Goal: Task Accomplishment & Management: Manage account settings

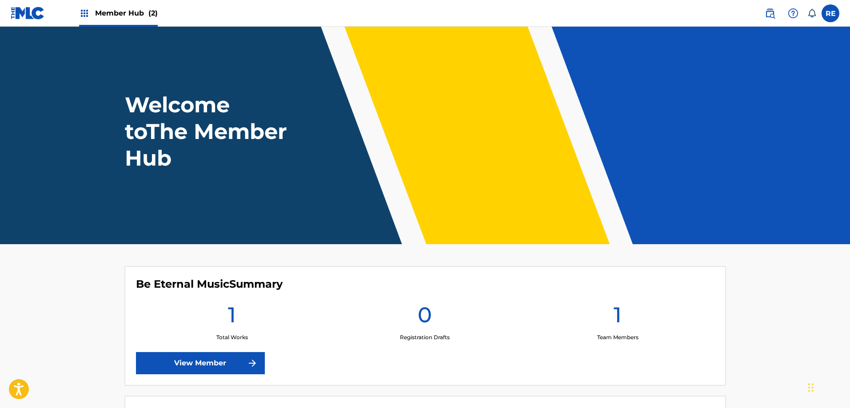
click at [138, 16] on span "Member Hub (2)" at bounding box center [126, 13] width 63 height 10
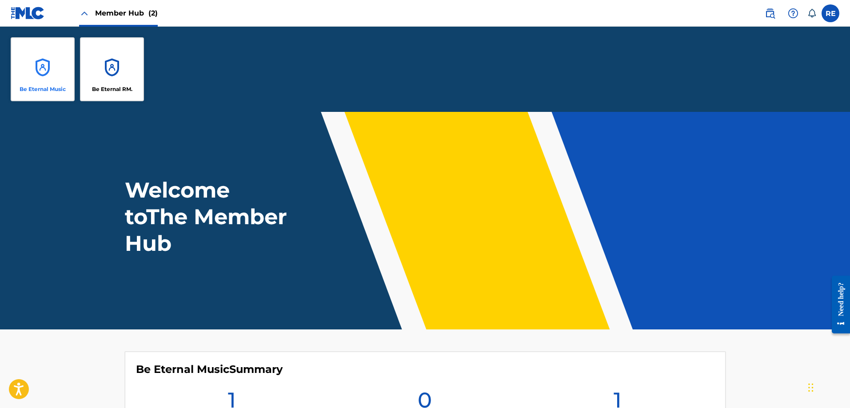
click at [46, 64] on div "Be Eternal Music" at bounding box center [43, 69] width 64 height 64
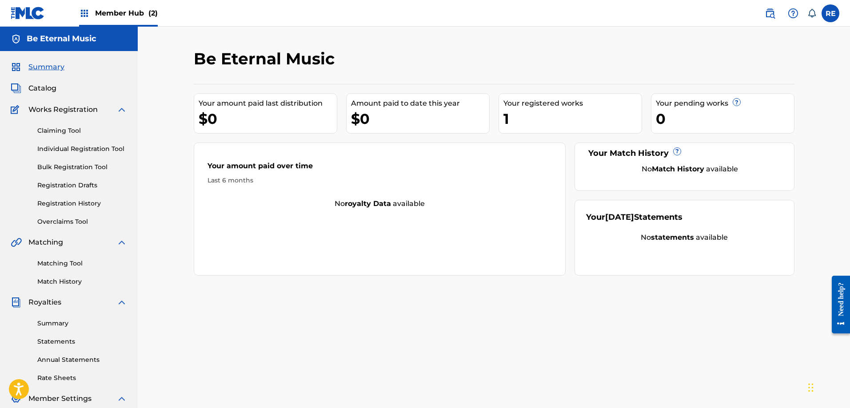
click at [148, 14] on span "(2)" at bounding box center [152, 13] width 9 height 8
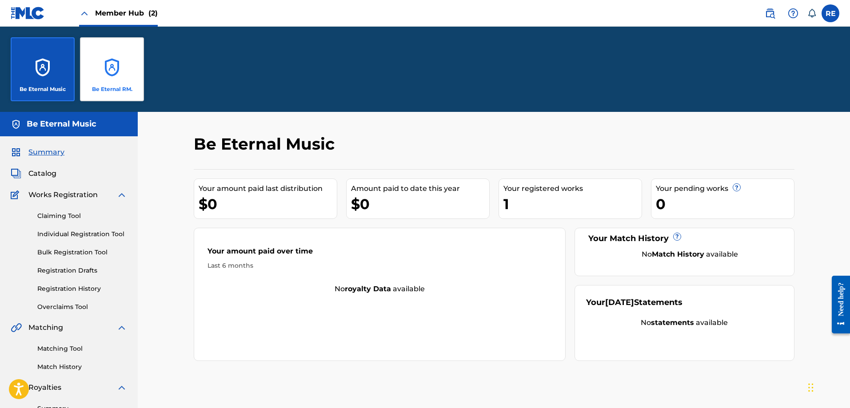
click at [105, 64] on div "Be Eternal RM." at bounding box center [112, 69] width 64 height 64
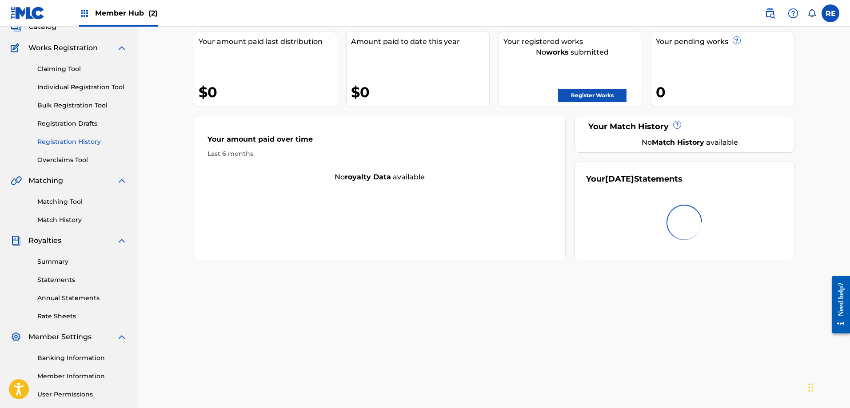
scroll to position [143, 0]
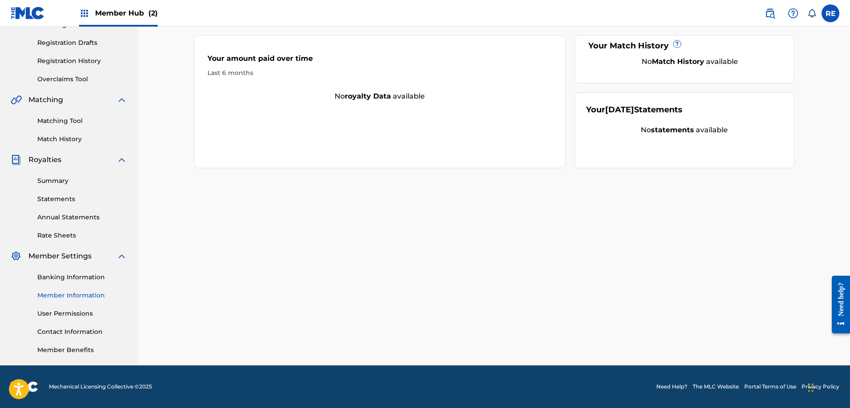
click at [62, 297] on link "Member Information" at bounding box center [82, 295] width 90 height 9
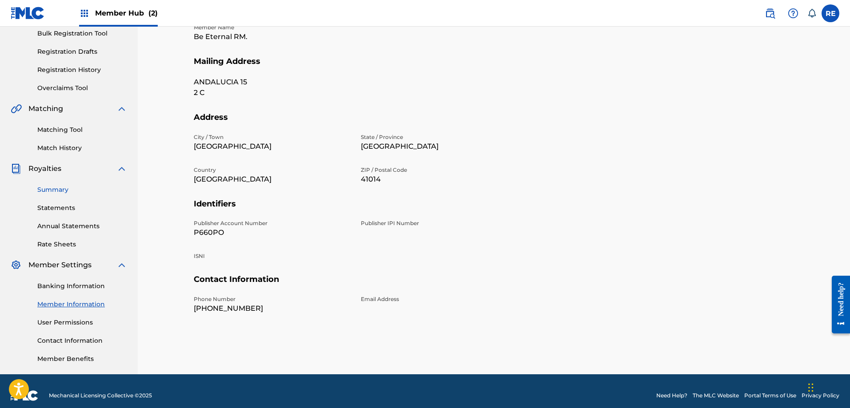
scroll to position [143, 0]
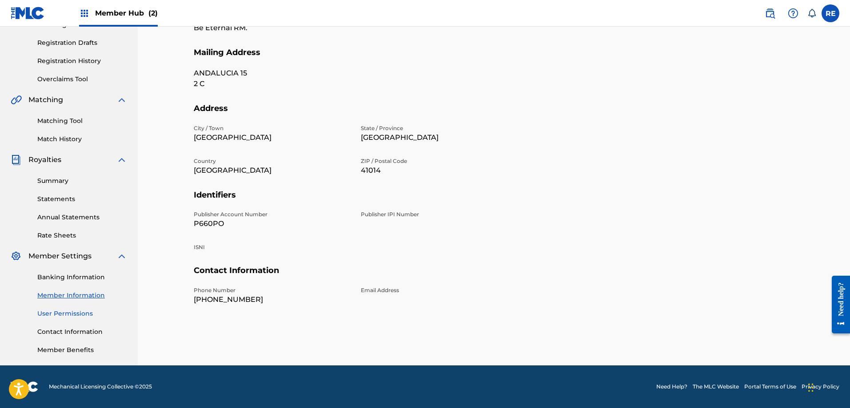
click at [71, 315] on link "User Permissions" at bounding box center [82, 313] width 90 height 9
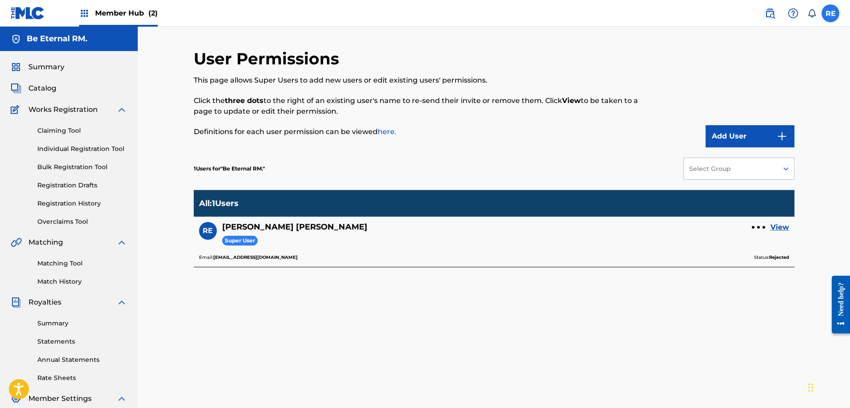
click at [834, 19] on label at bounding box center [830, 13] width 18 height 18
click at [830, 13] on input "RE [PERSON_NAME] [EMAIL_ADDRESS][DOMAIN_NAME] Notification Preferences Profile …" at bounding box center [830, 13] width 0 height 0
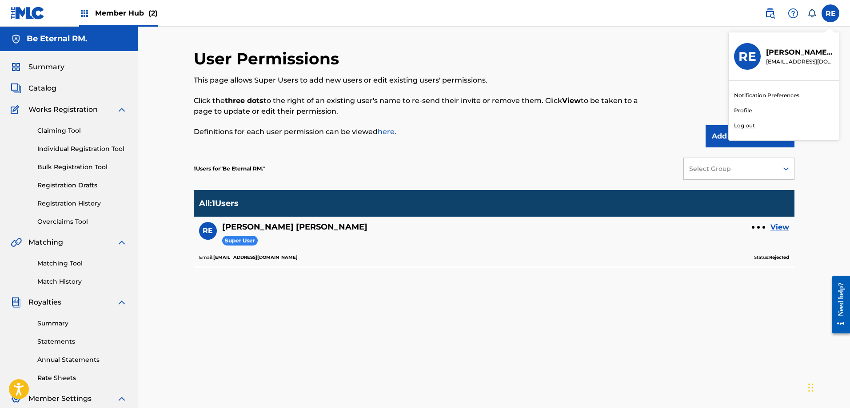
click at [740, 111] on link "Profile" at bounding box center [743, 111] width 18 height 8
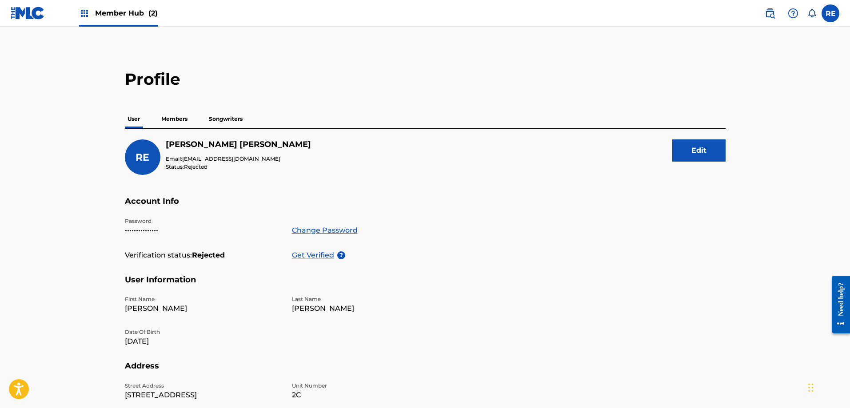
click at [245, 114] on p "Songwriters" at bounding box center [225, 119] width 39 height 19
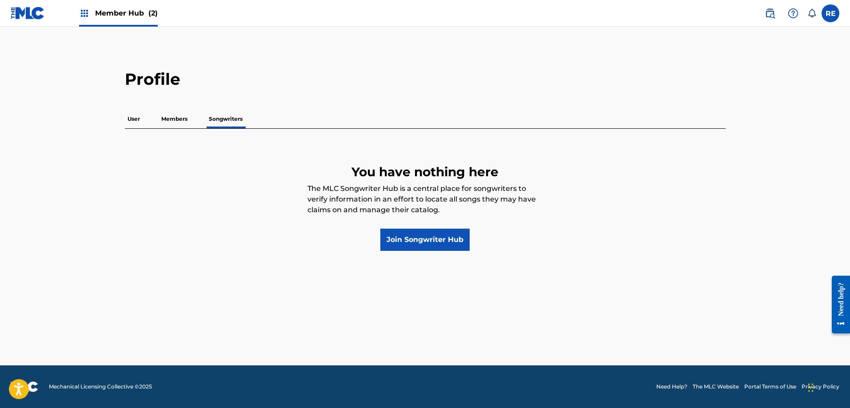
click at [185, 113] on p "Members" at bounding box center [175, 119] width 32 height 19
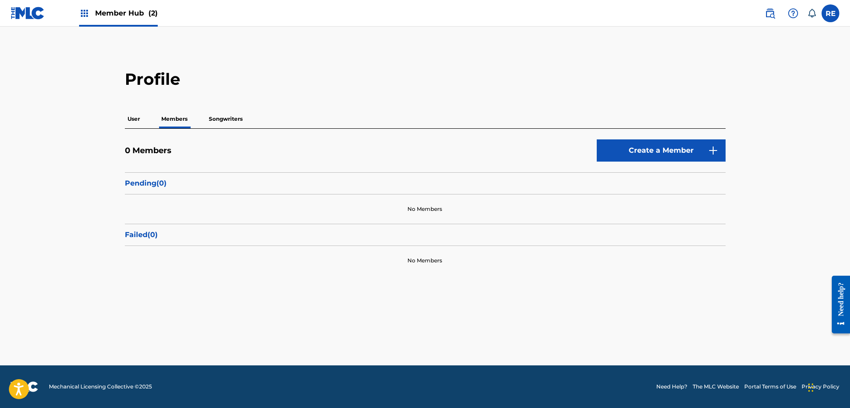
click at [231, 125] on p "Songwriters" at bounding box center [225, 119] width 39 height 19
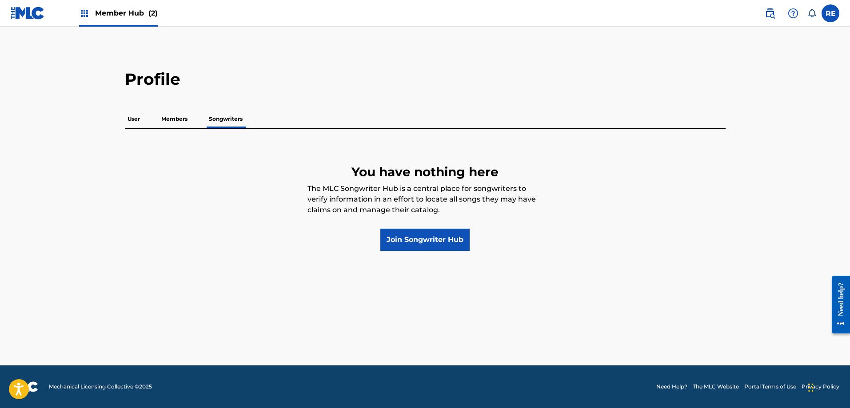
click at [146, 124] on div "User Members Songwriters" at bounding box center [425, 119] width 601 height 19
click at [141, 122] on p "User" at bounding box center [134, 119] width 18 height 19
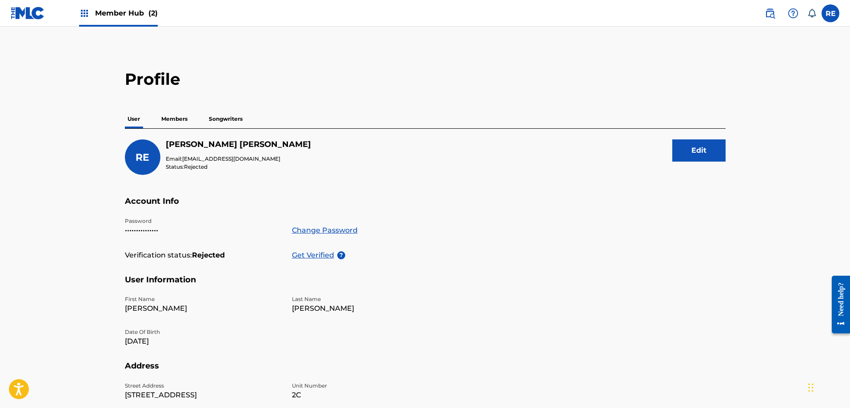
click at [111, 16] on span "Member Hub (2)" at bounding box center [126, 13] width 63 height 10
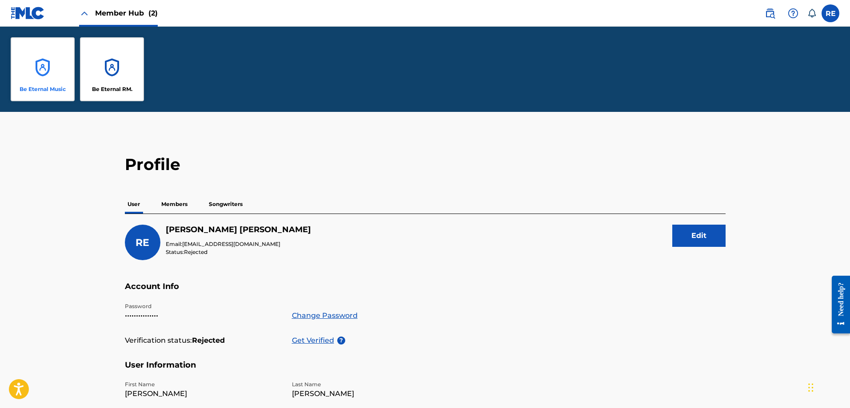
click at [59, 72] on div "Be Eternal Music" at bounding box center [43, 69] width 64 height 64
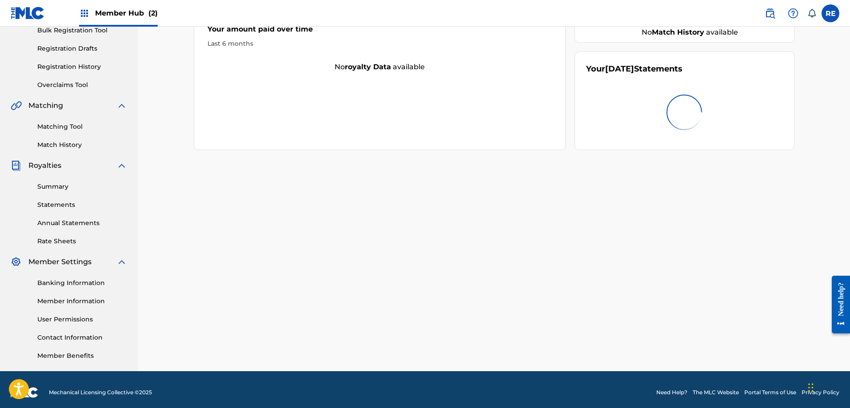
scroll to position [143, 0]
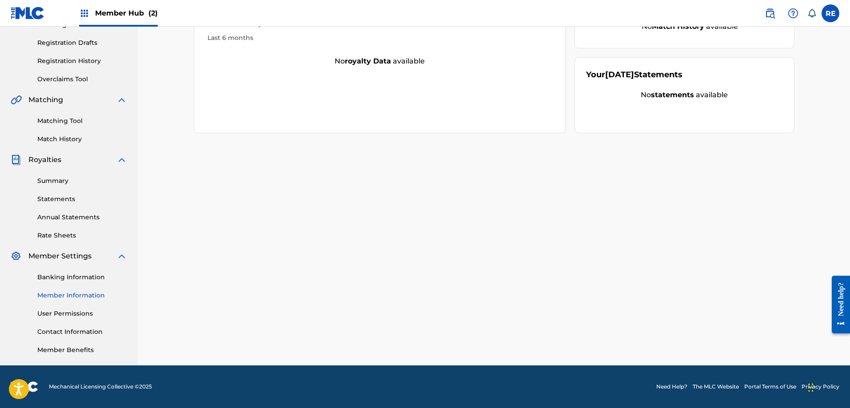
click at [72, 296] on link "Member Information" at bounding box center [82, 295] width 90 height 9
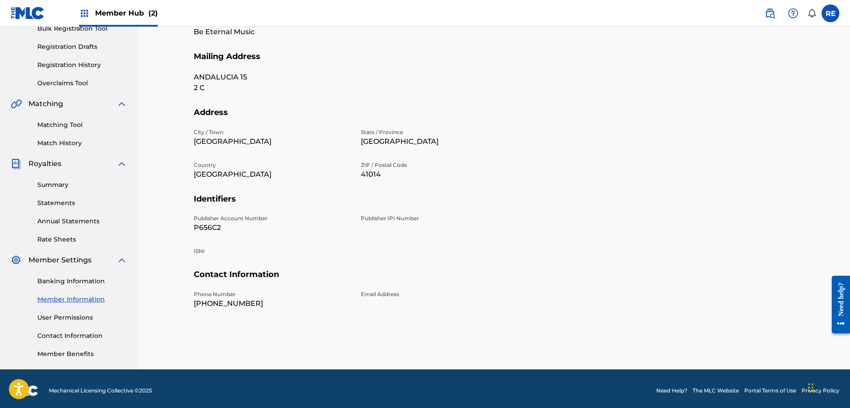
scroll to position [143, 0]
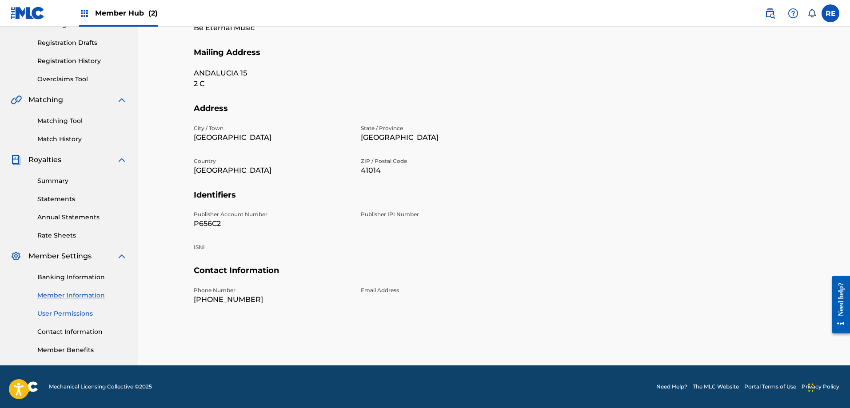
click at [60, 309] on link "User Permissions" at bounding box center [82, 313] width 90 height 9
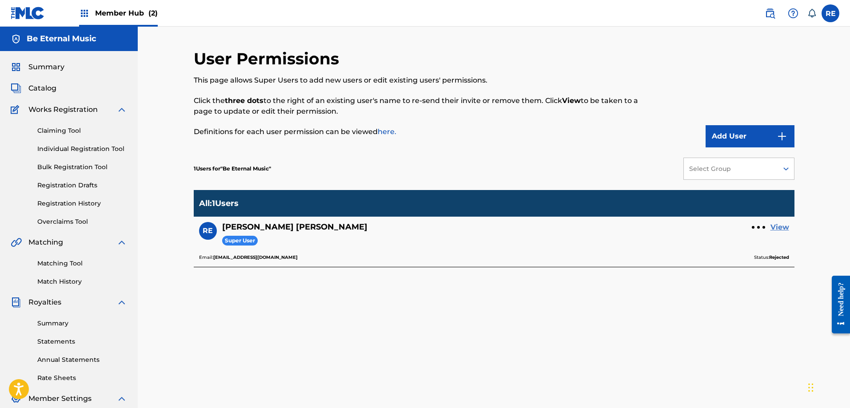
click at [782, 224] on link "View" at bounding box center [779, 227] width 19 height 11
